Goal: Task Accomplishment & Management: Use online tool/utility

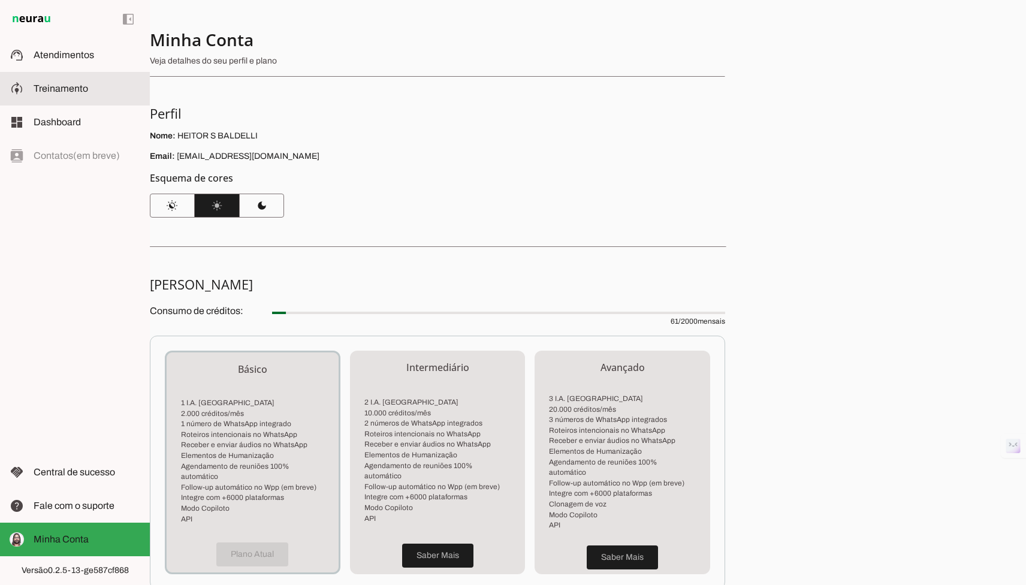
click at [41, 77] on md-item "model_training Treinamento Treinamento" at bounding box center [75, 89] width 150 height 34
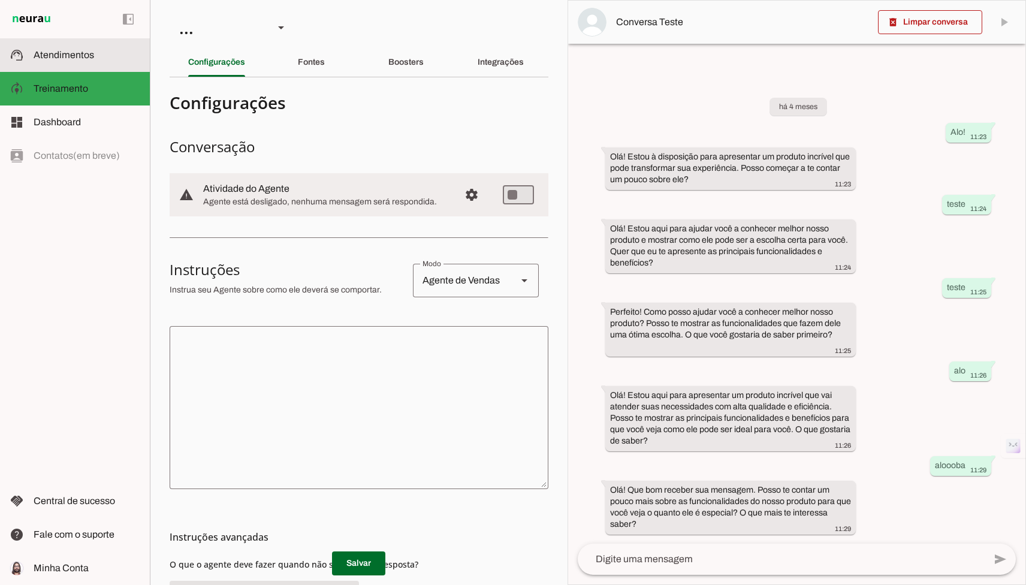
click at [59, 65] on md-item "support_agent Atendimentos Atendimentos" at bounding box center [75, 55] width 150 height 34
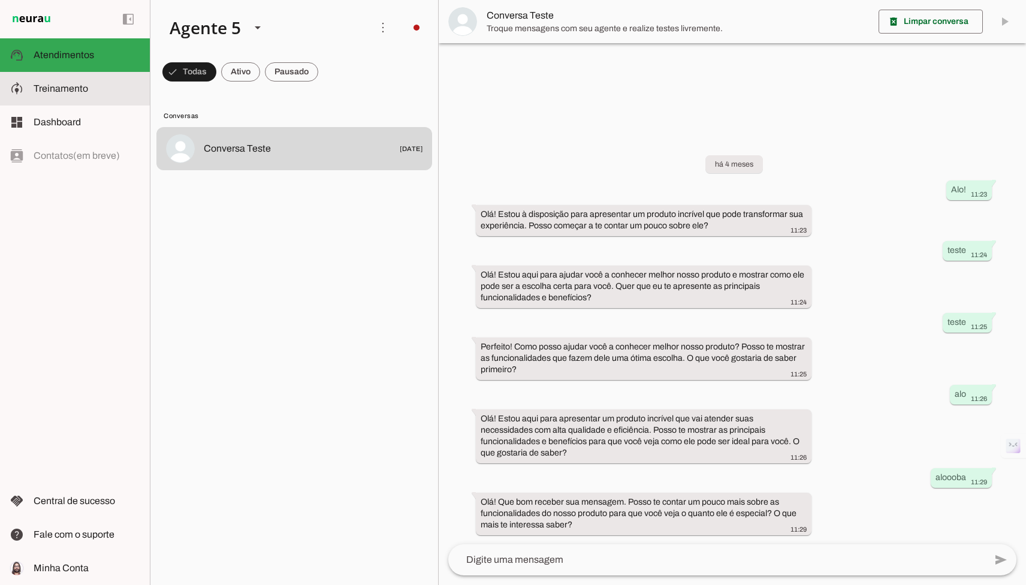
click at [110, 98] on md-item "model_training Treinamento Treinamento" at bounding box center [75, 89] width 150 height 34
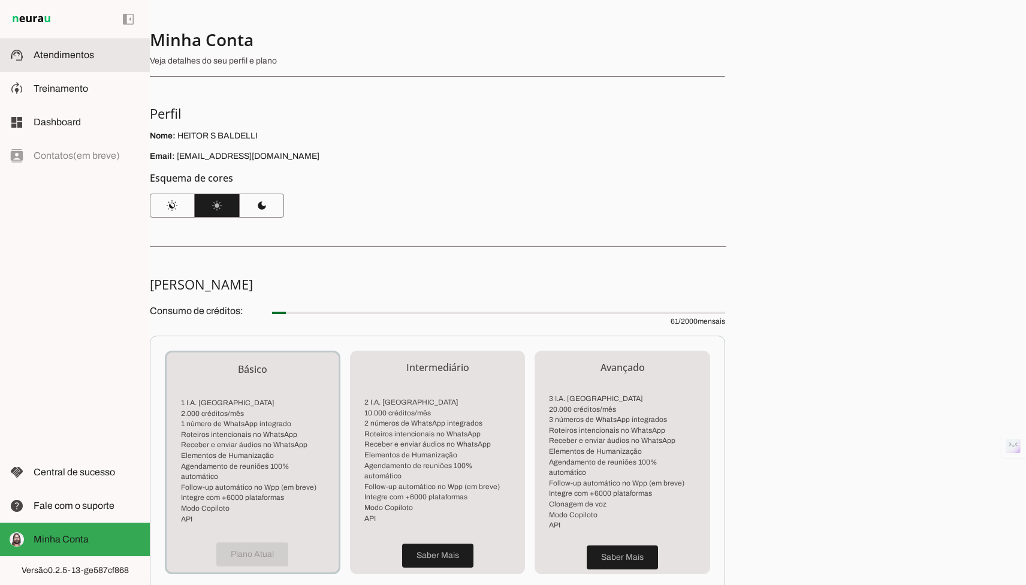
click at [76, 62] on slot at bounding box center [87, 55] width 107 height 14
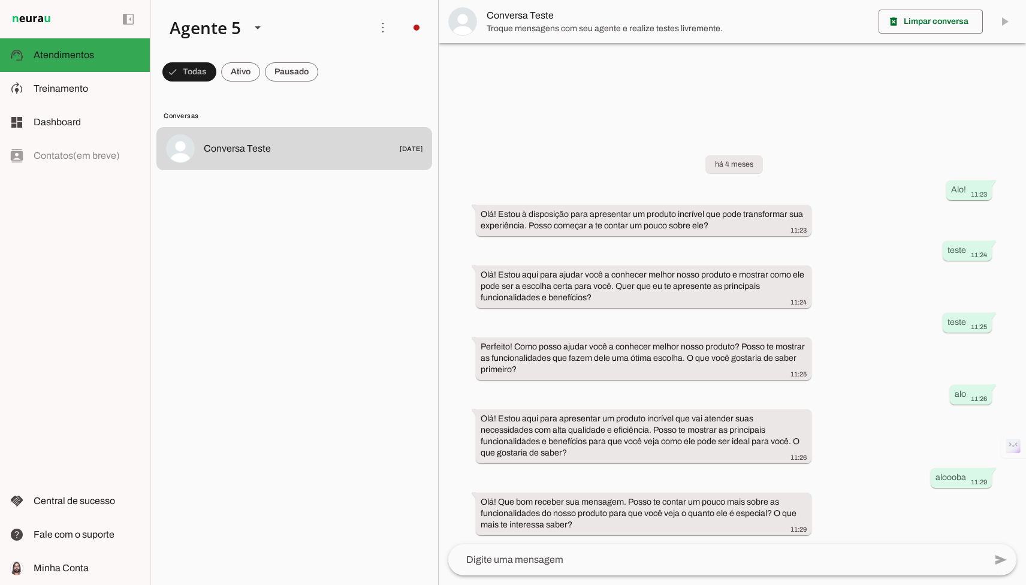
click at [734, 179] on div "há 4 meses Alo! 11:23 Olá! Estou à disposição para apresentar um produto incrív…" at bounding box center [732, 336] width 587 height 415
